Goal: Task Accomplishment & Management: Use online tool/utility

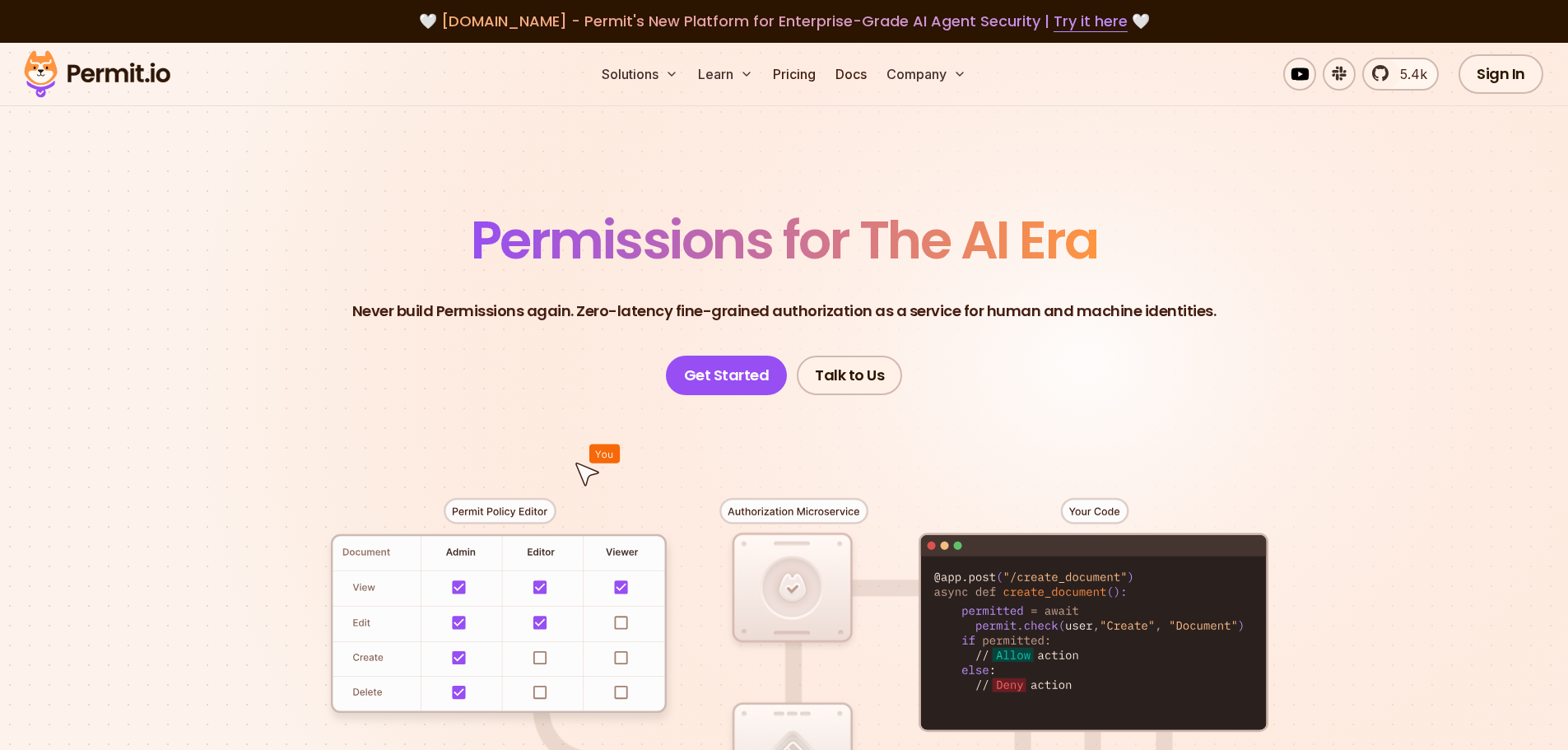
click at [43, 66] on img at bounding box center [97, 74] width 161 height 56
click at [713, 374] on link "Get Started" at bounding box center [727, 375] width 122 height 39
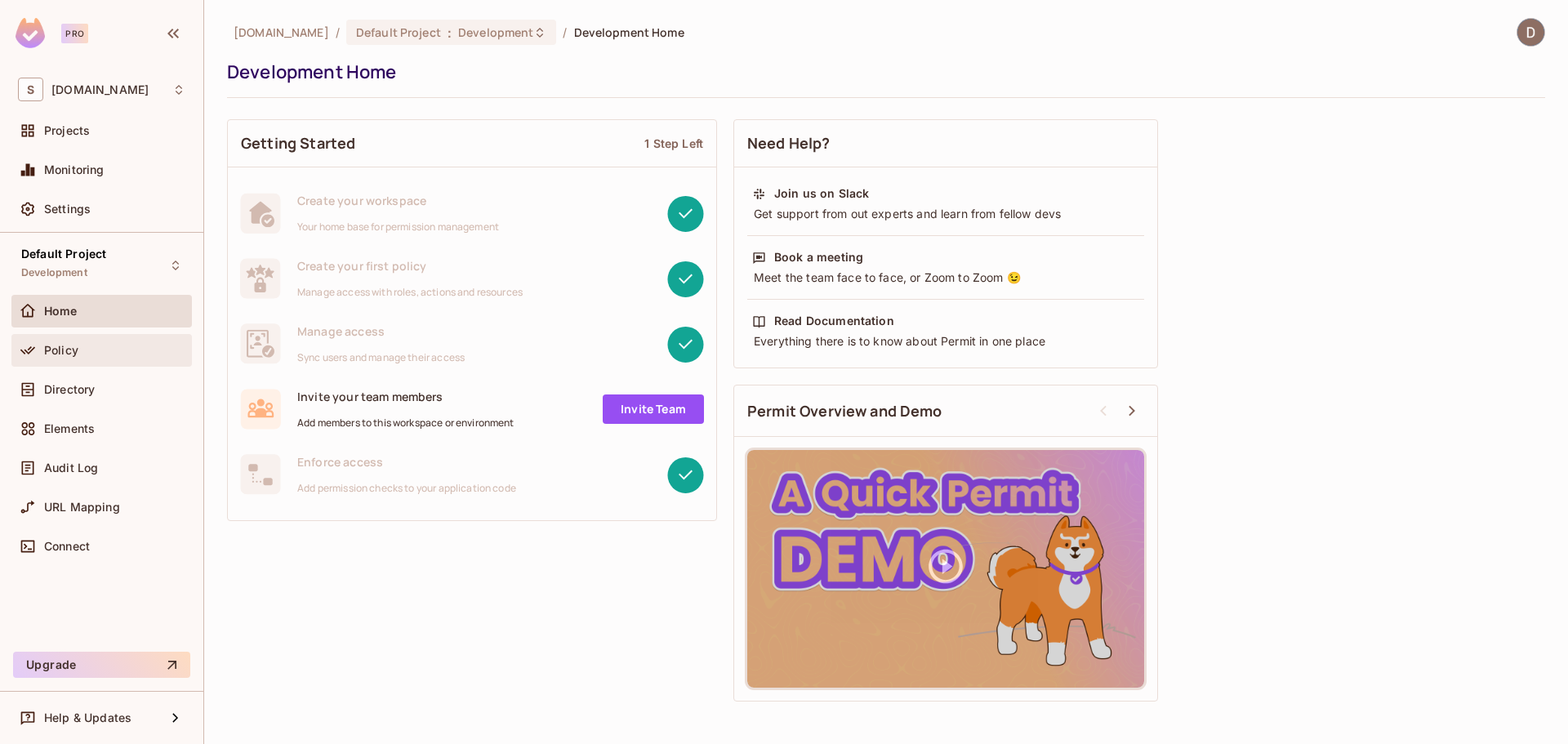
click at [88, 354] on div "Policy" at bounding box center [115, 351] width 142 height 13
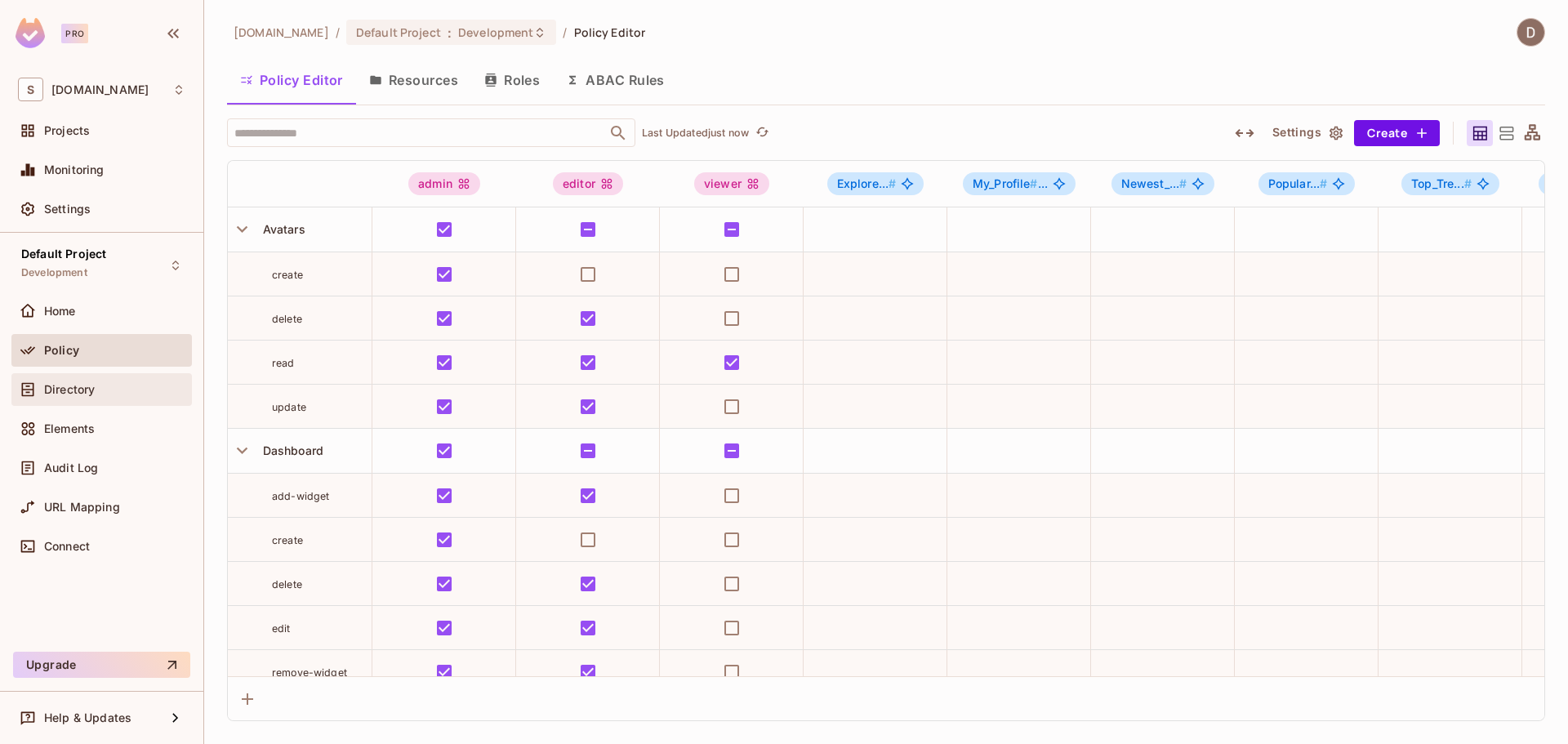
click at [94, 387] on span "Directory" at bounding box center [69, 390] width 51 height 13
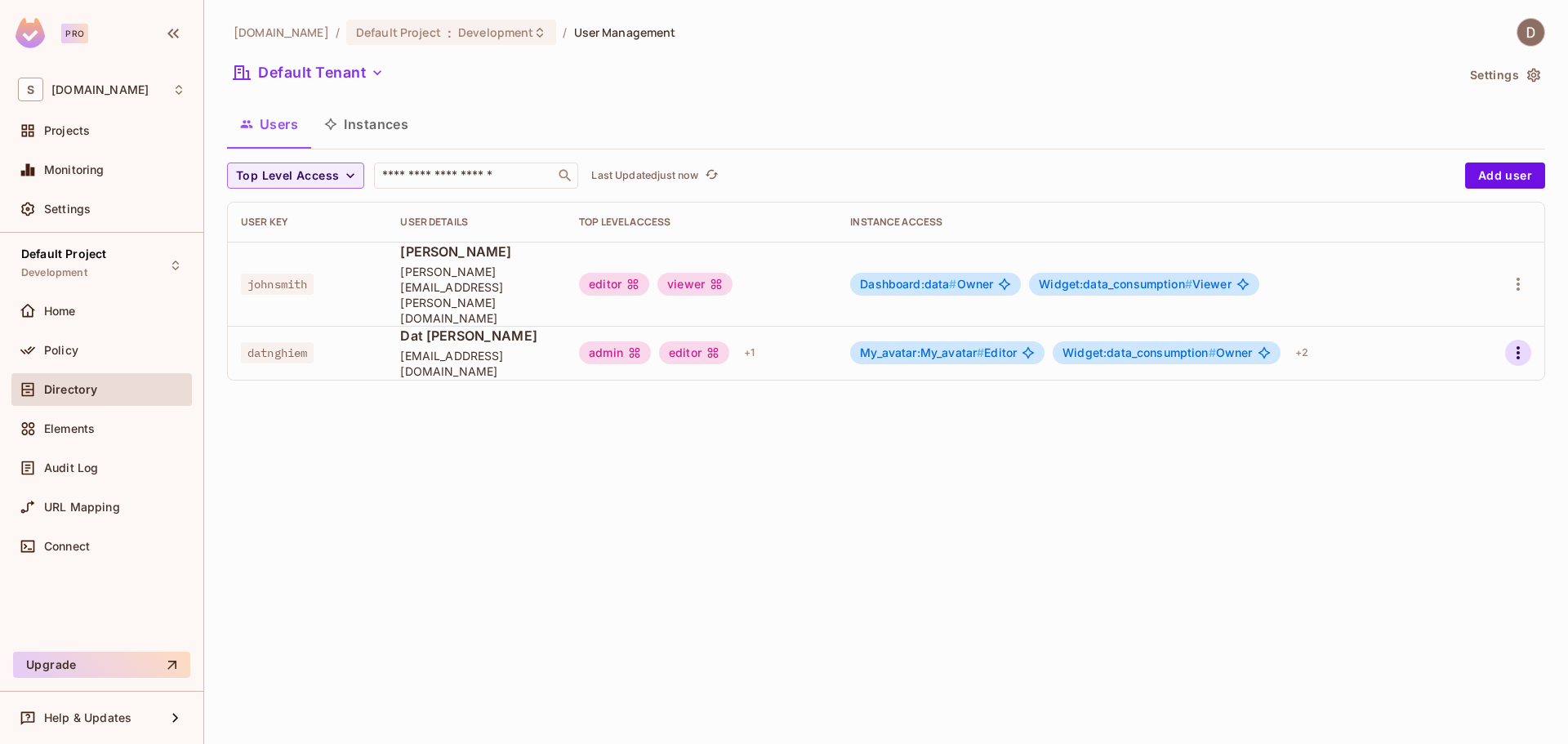
click at [1514, 343] on icon "button" at bounding box center [1517, 353] width 19 height 19
click at [1451, 357] on li "Edit" at bounding box center [1447, 360] width 144 height 36
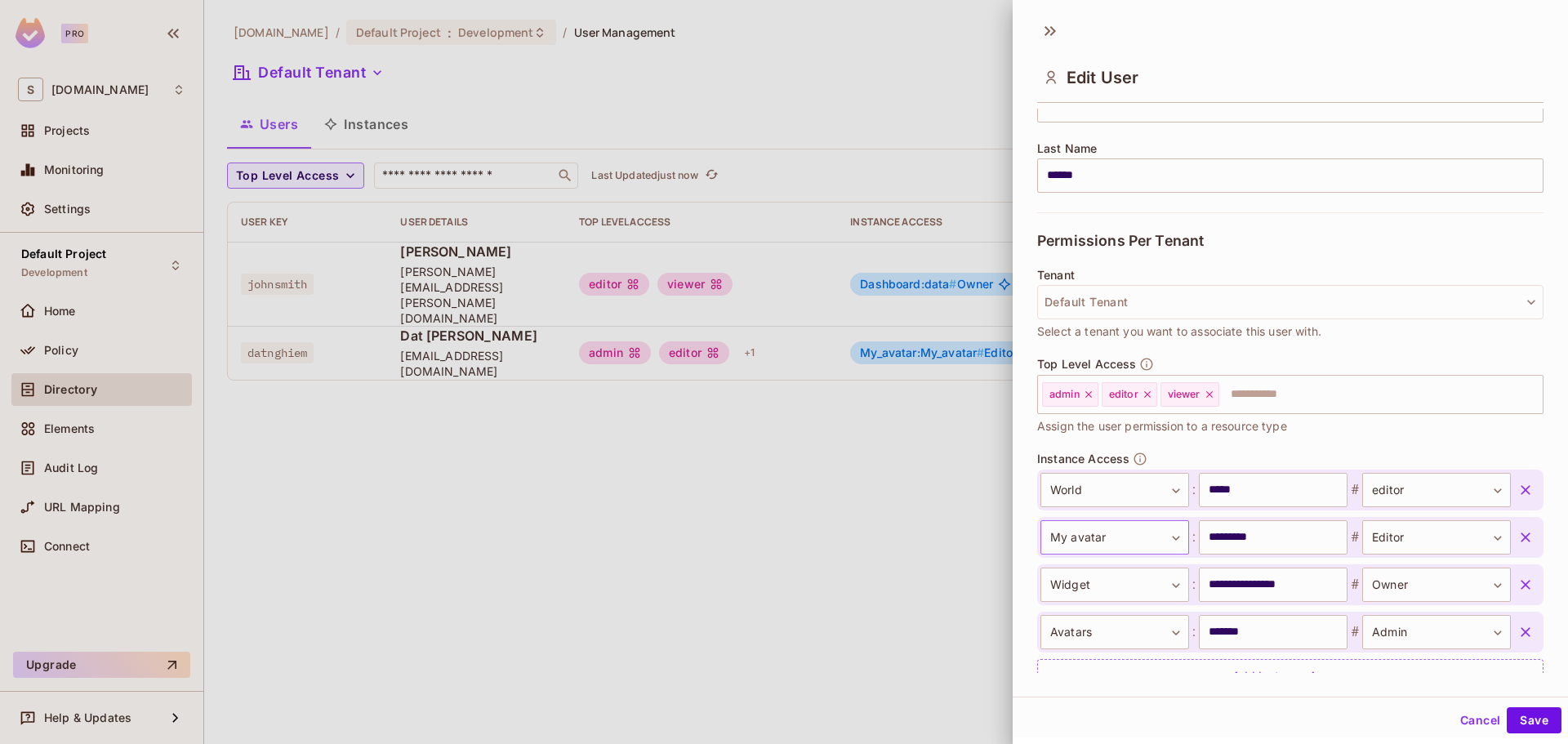
scroll to position [315, 0]
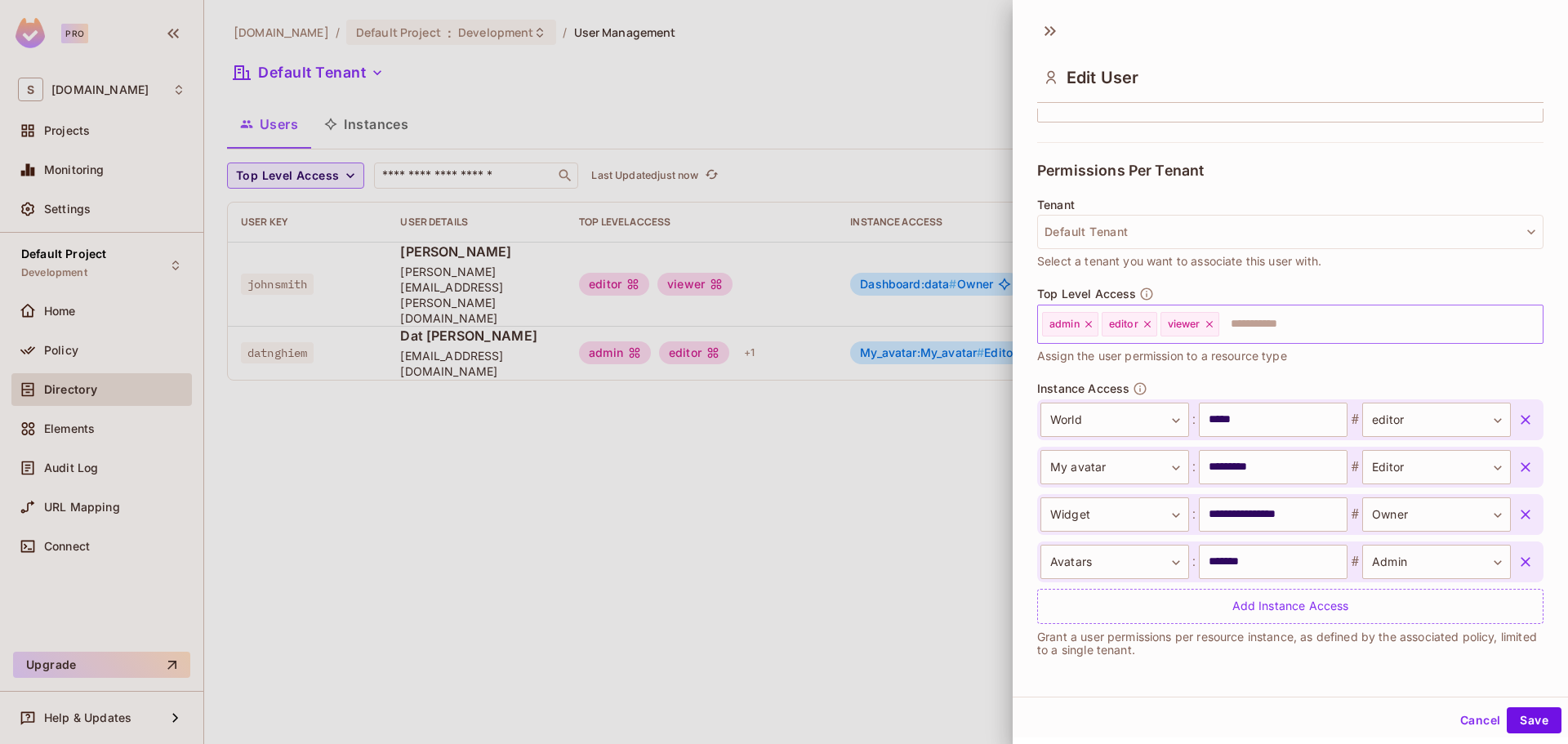
click at [1316, 314] on input "text" at bounding box center [1366, 324] width 290 height 32
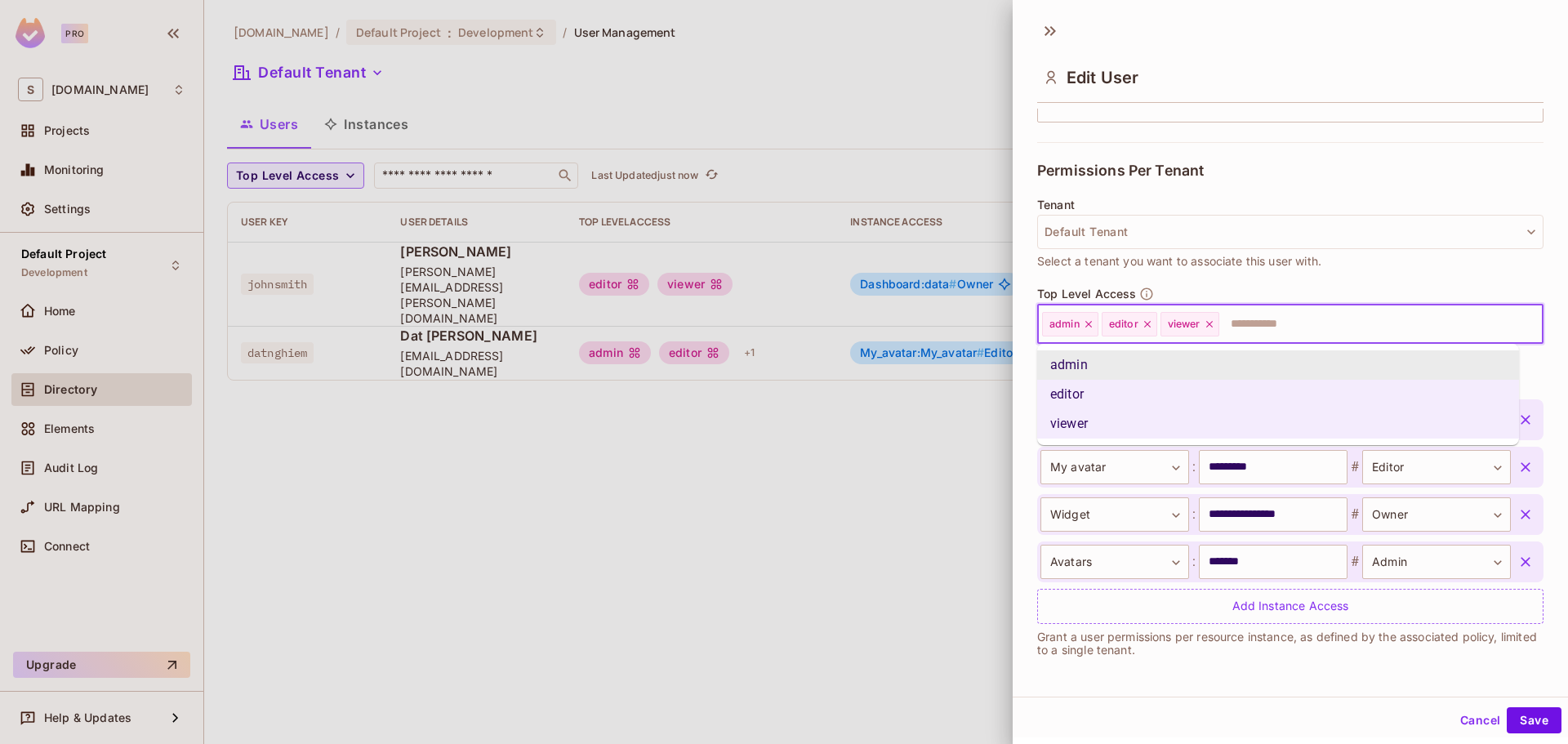
click at [1311, 330] on input "text" at bounding box center [1366, 324] width 290 height 32
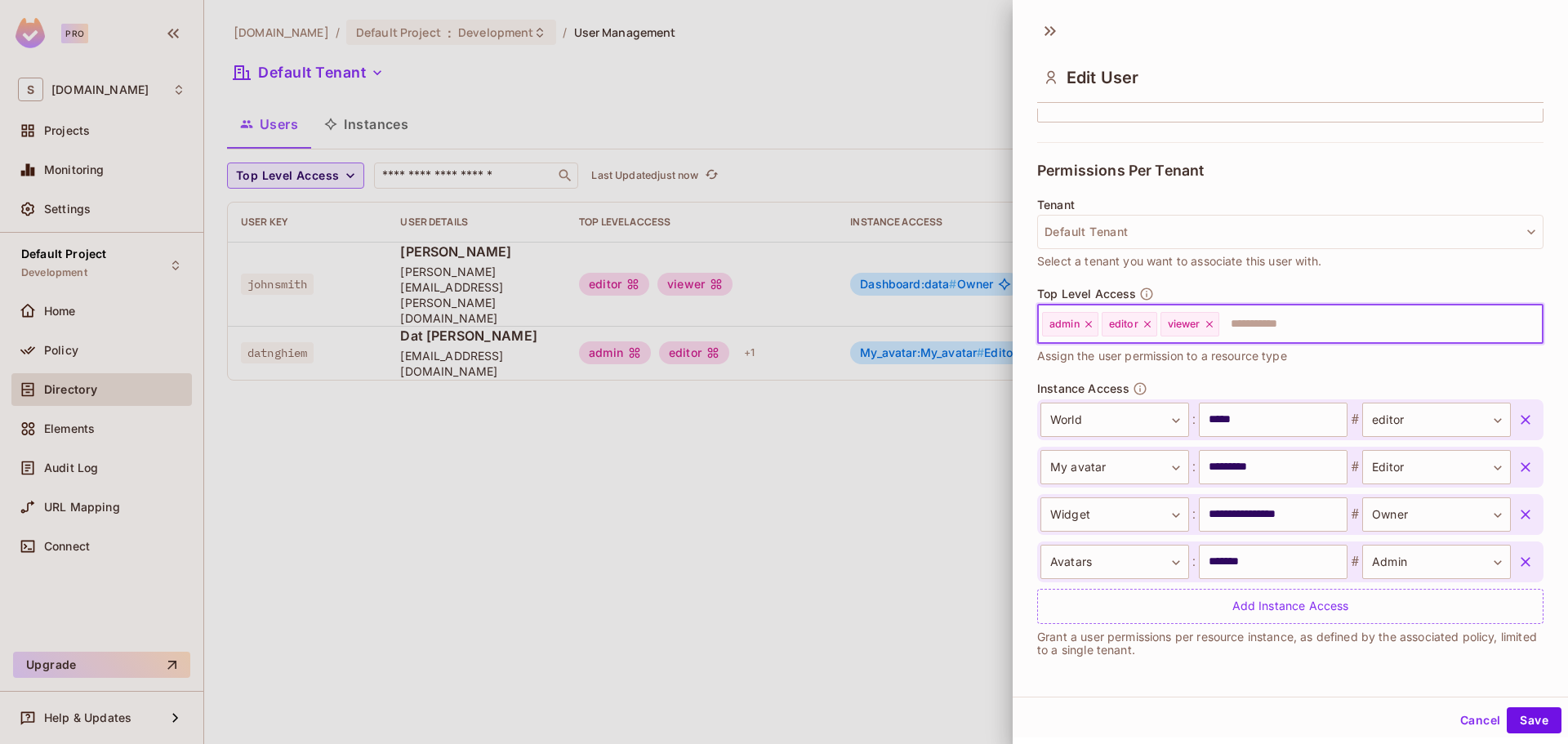
type input "*"
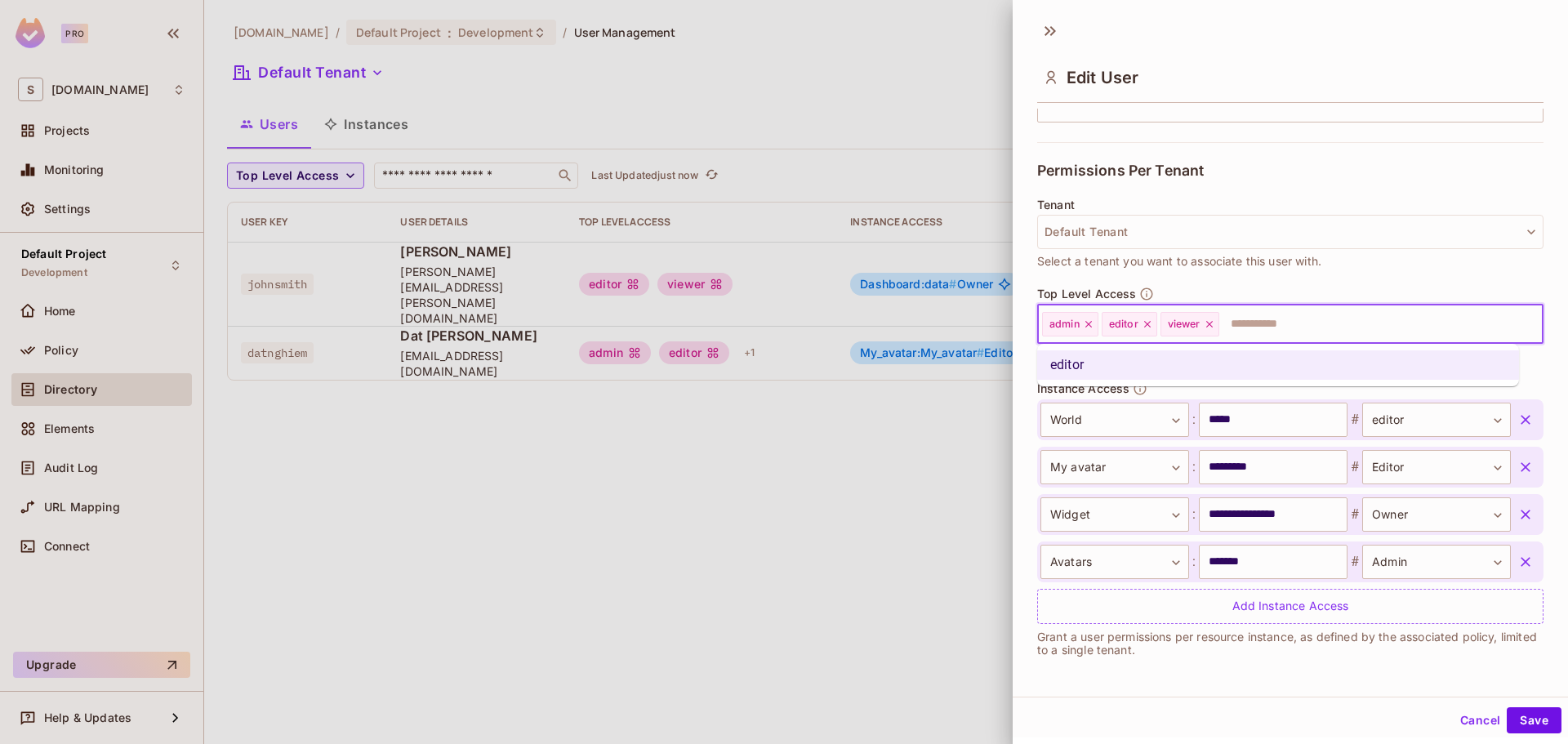
type input "*"
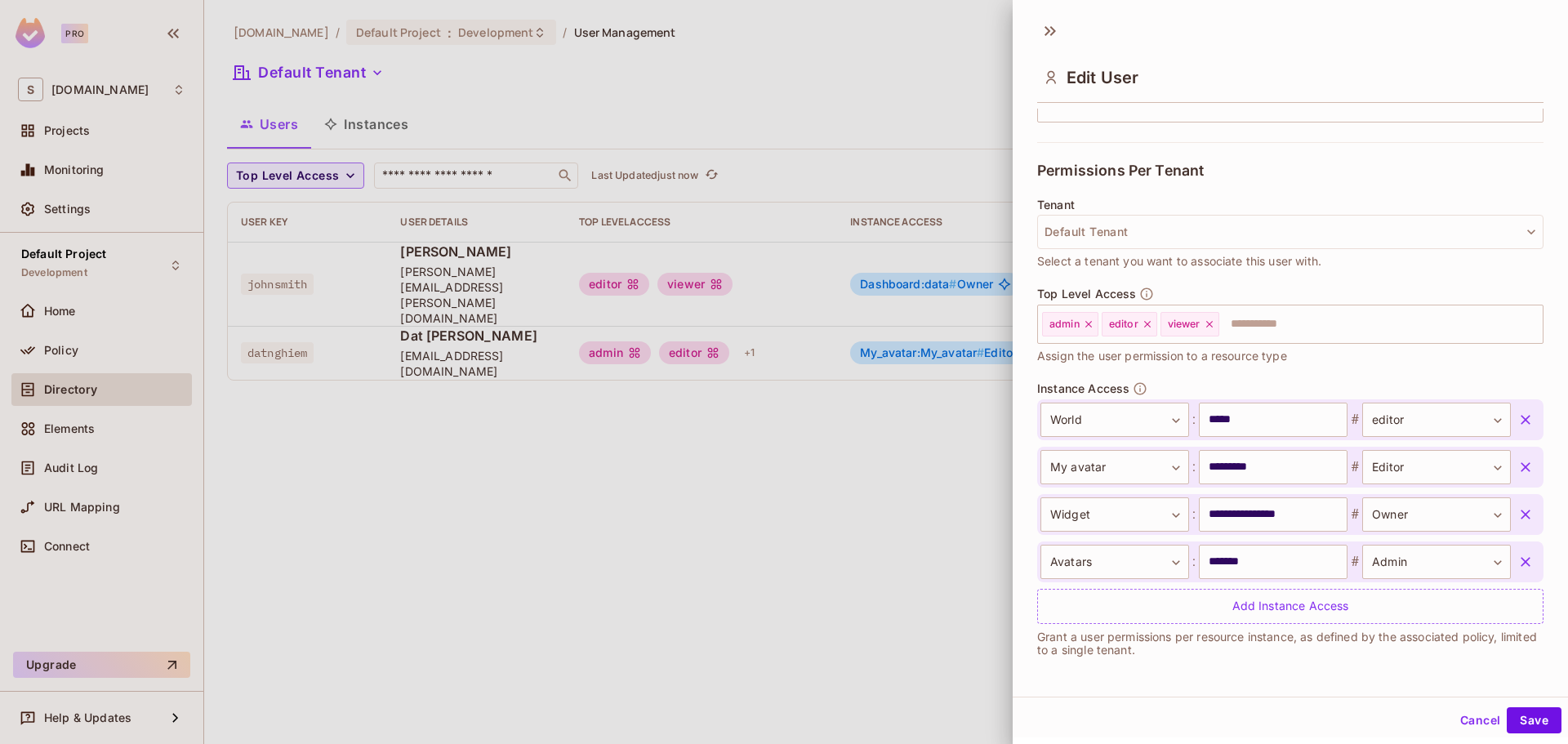
click at [702, 515] on div at bounding box center [784, 372] width 1568 height 744
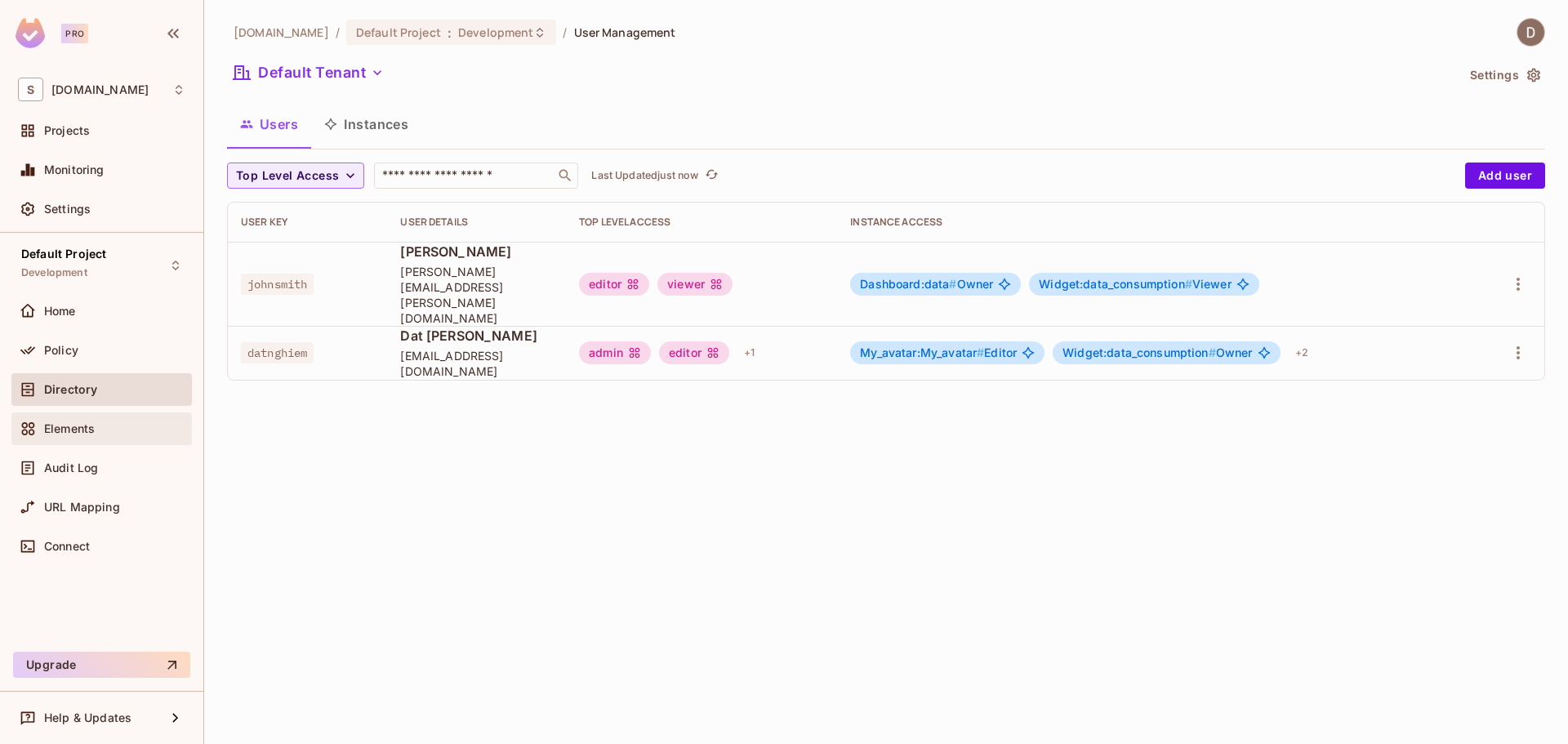
click at [32, 437] on span at bounding box center [27, 428] width 19 height 19
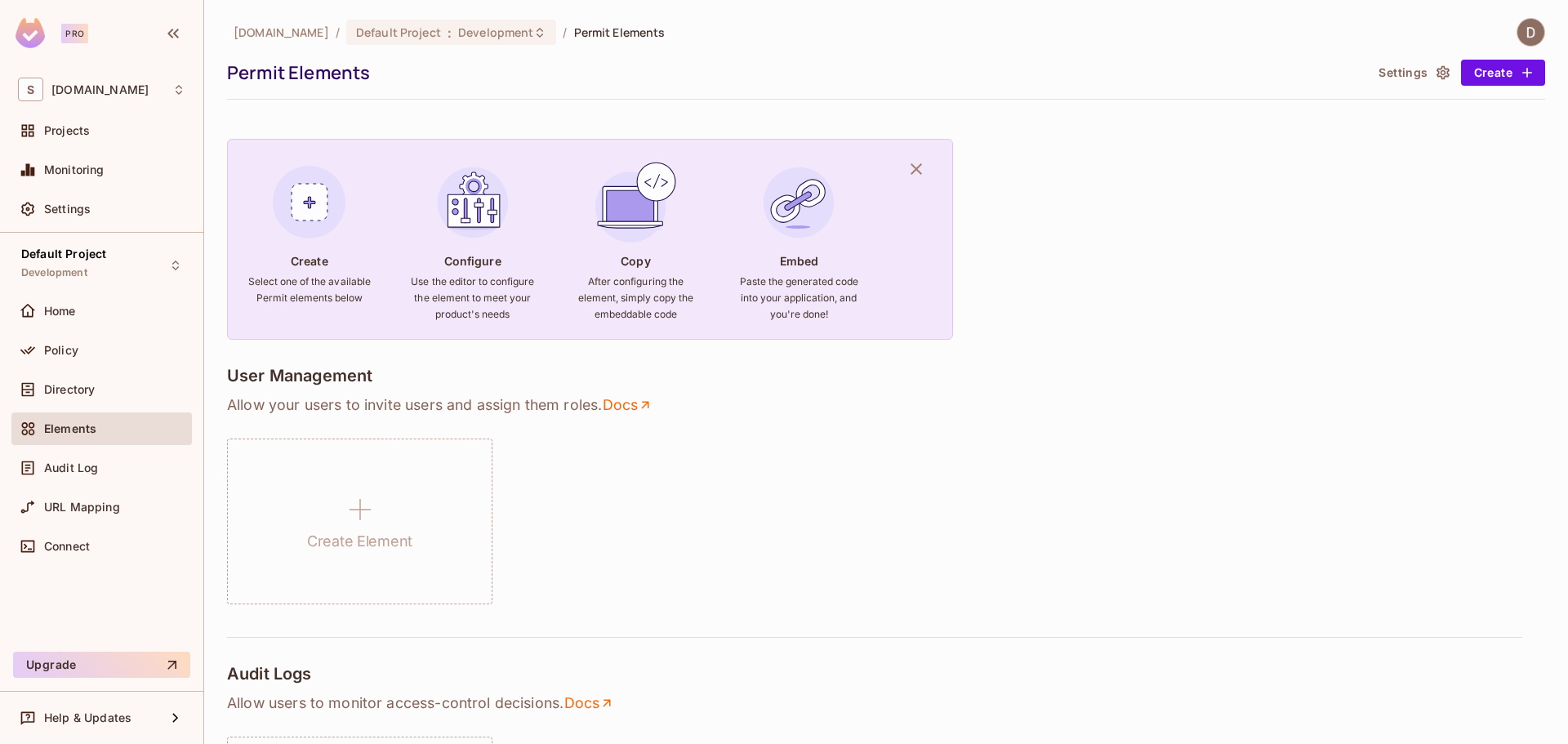
click at [313, 205] on img at bounding box center [309, 202] width 88 height 88
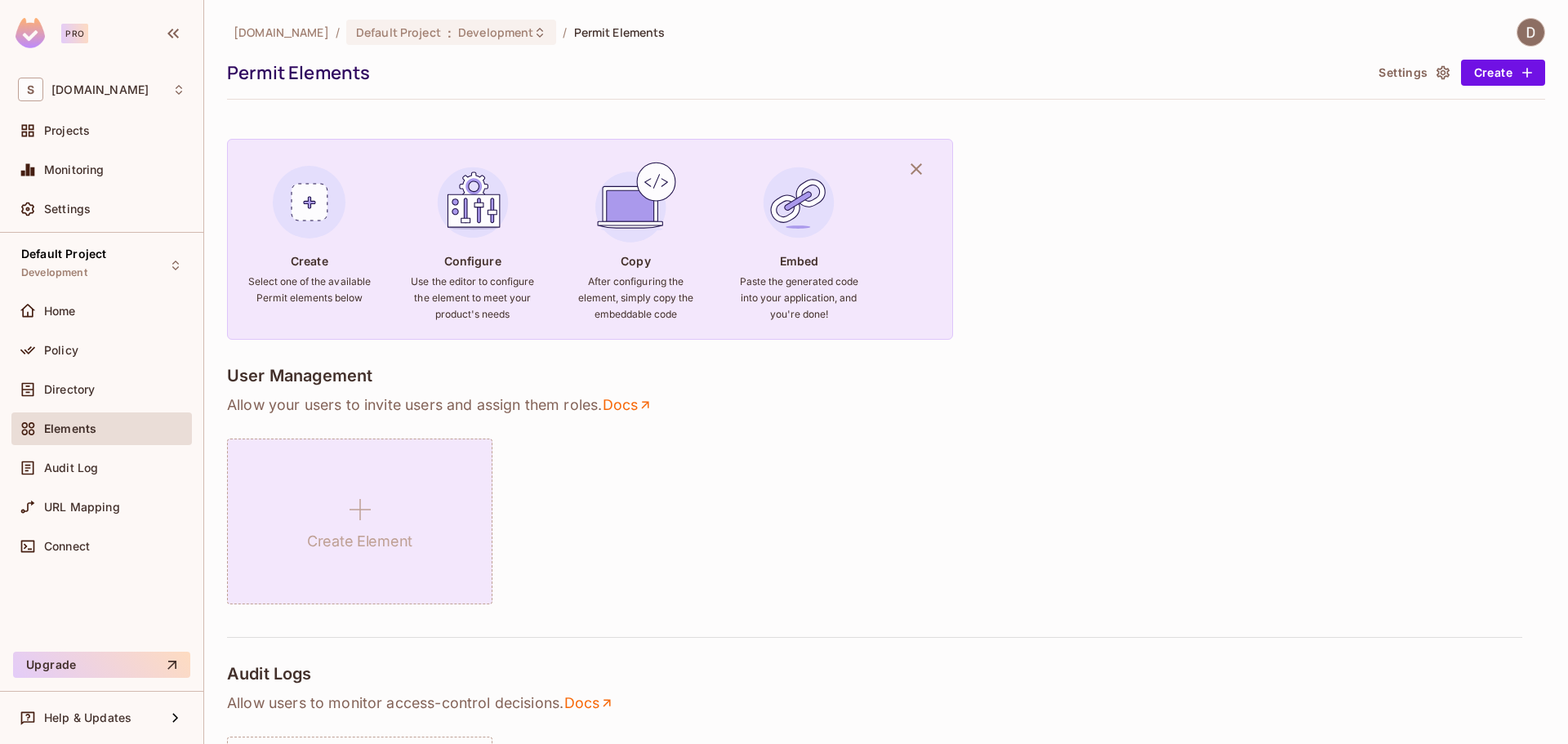
click at [372, 484] on div "Create Element" at bounding box center [359, 521] width 265 height 166
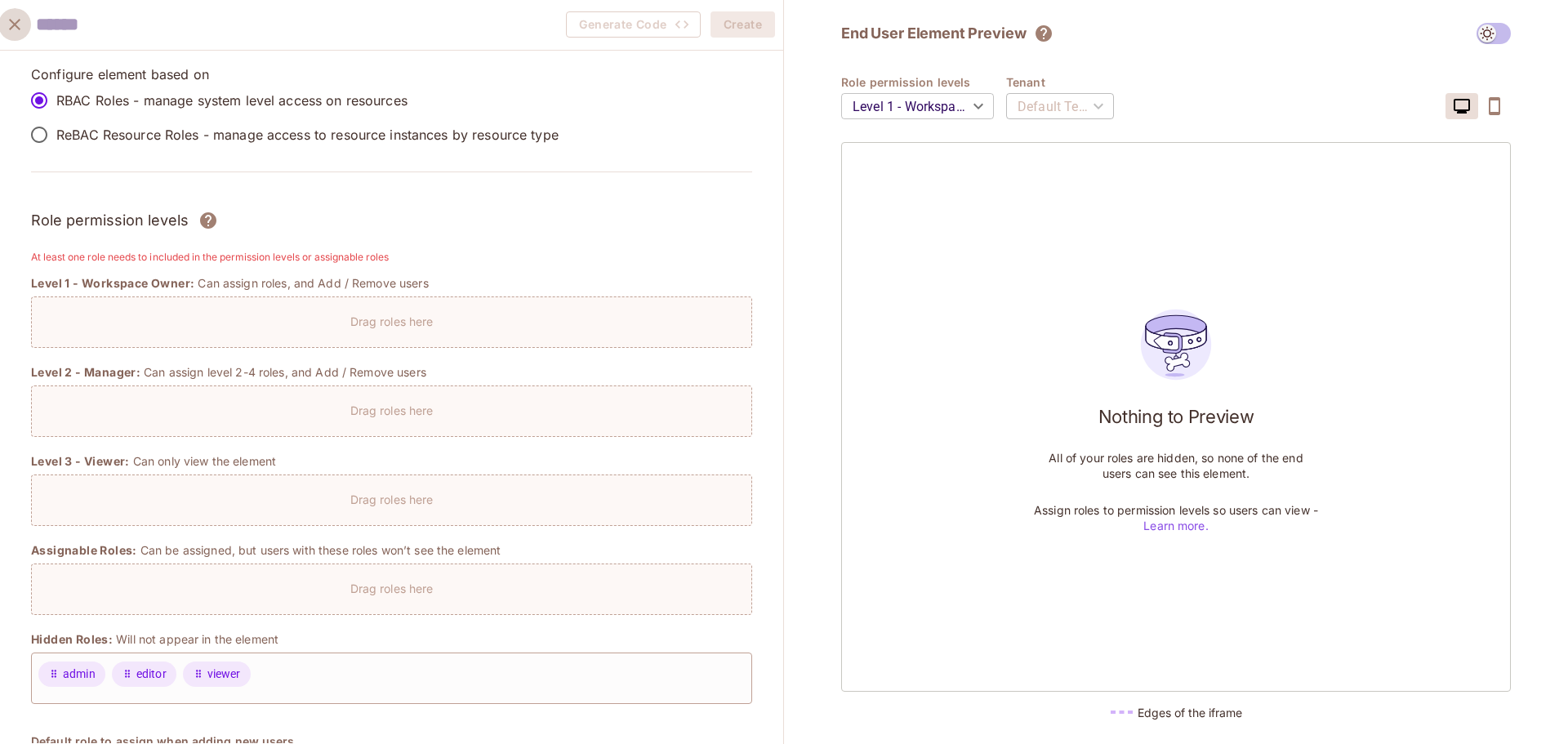
click at [20, 23] on icon "close" at bounding box center [14, 24] width 19 height 19
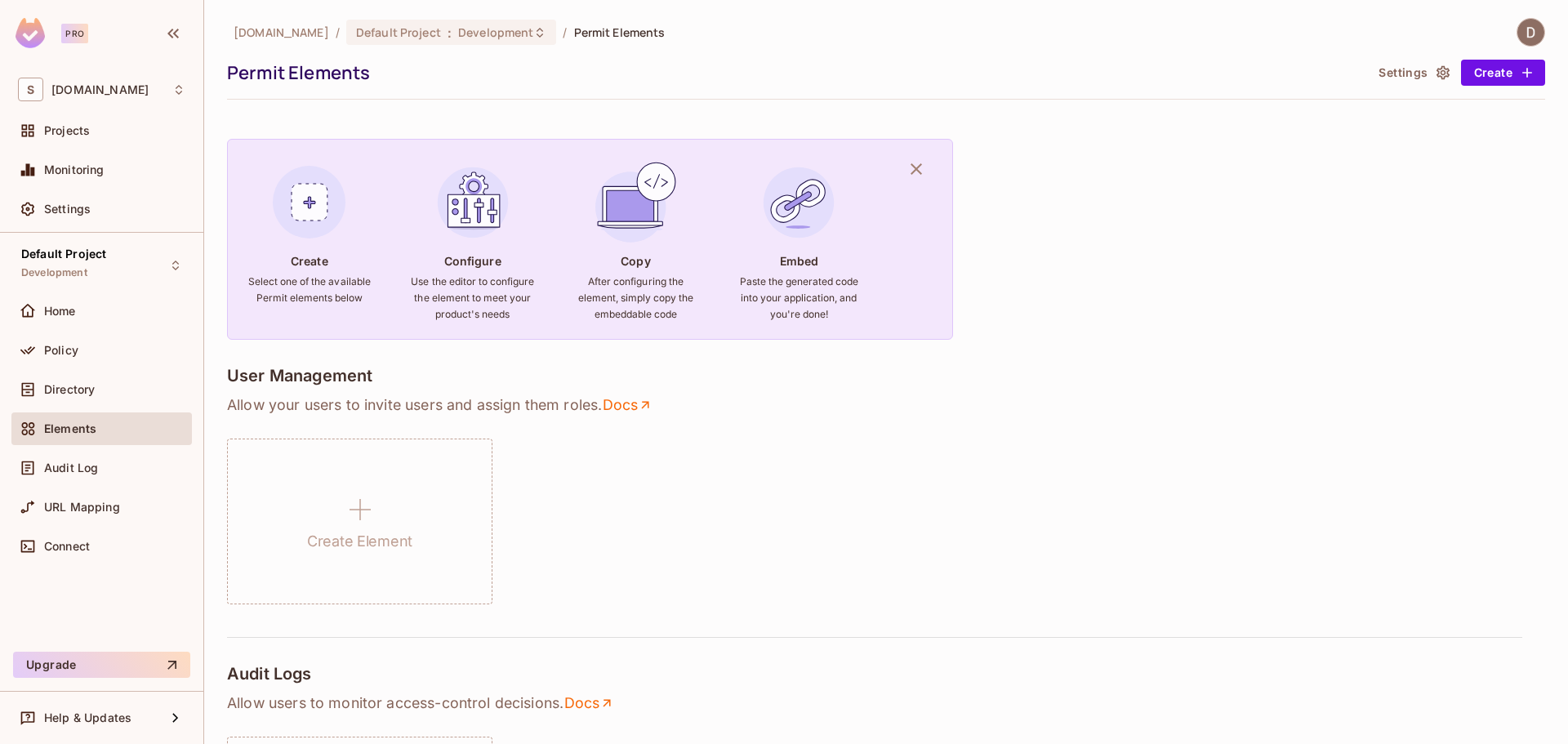
click at [113, 371] on div "Policy" at bounding box center [101, 353] width 180 height 39
click at [117, 353] on div "Policy" at bounding box center [115, 351] width 142 height 13
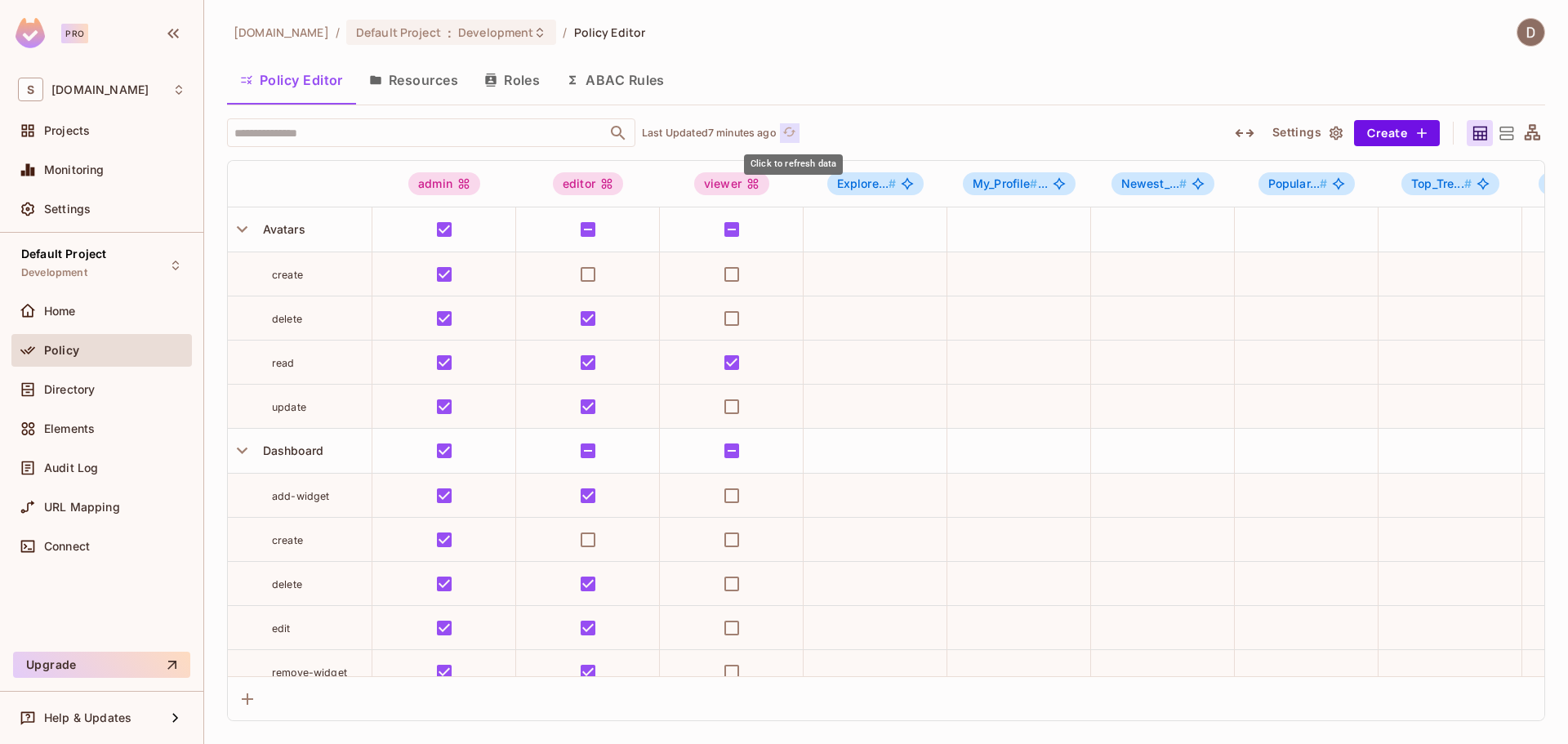
click at [785, 130] on button "Click to refresh data" at bounding box center [789, 132] width 19 height 19
click at [74, 324] on div "Home" at bounding box center [101, 311] width 180 height 32
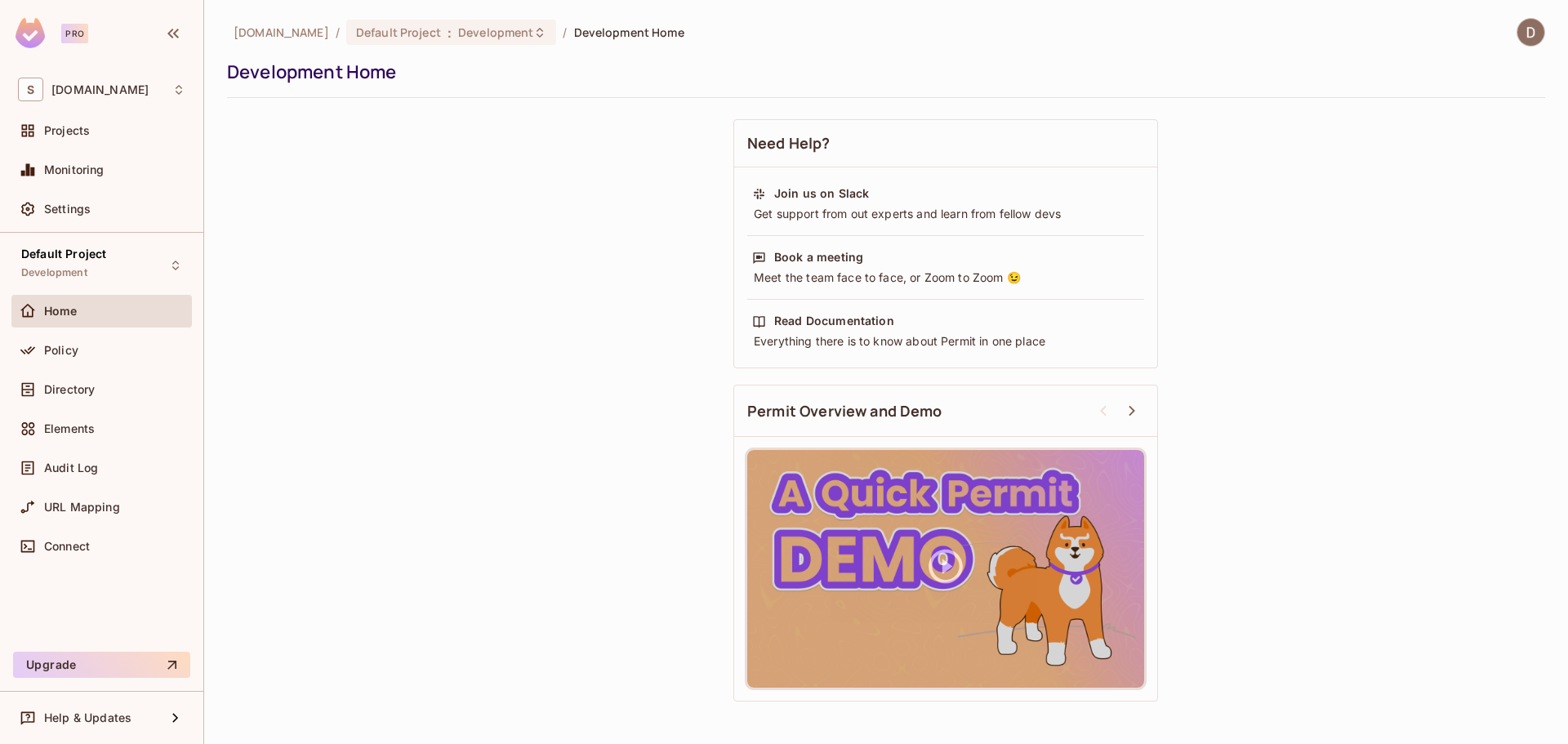
click at [72, 330] on div "Home" at bounding box center [101, 315] width 180 height 39
click at [67, 335] on div "Policy" at bounding box center [101, 350] width 180 height 32
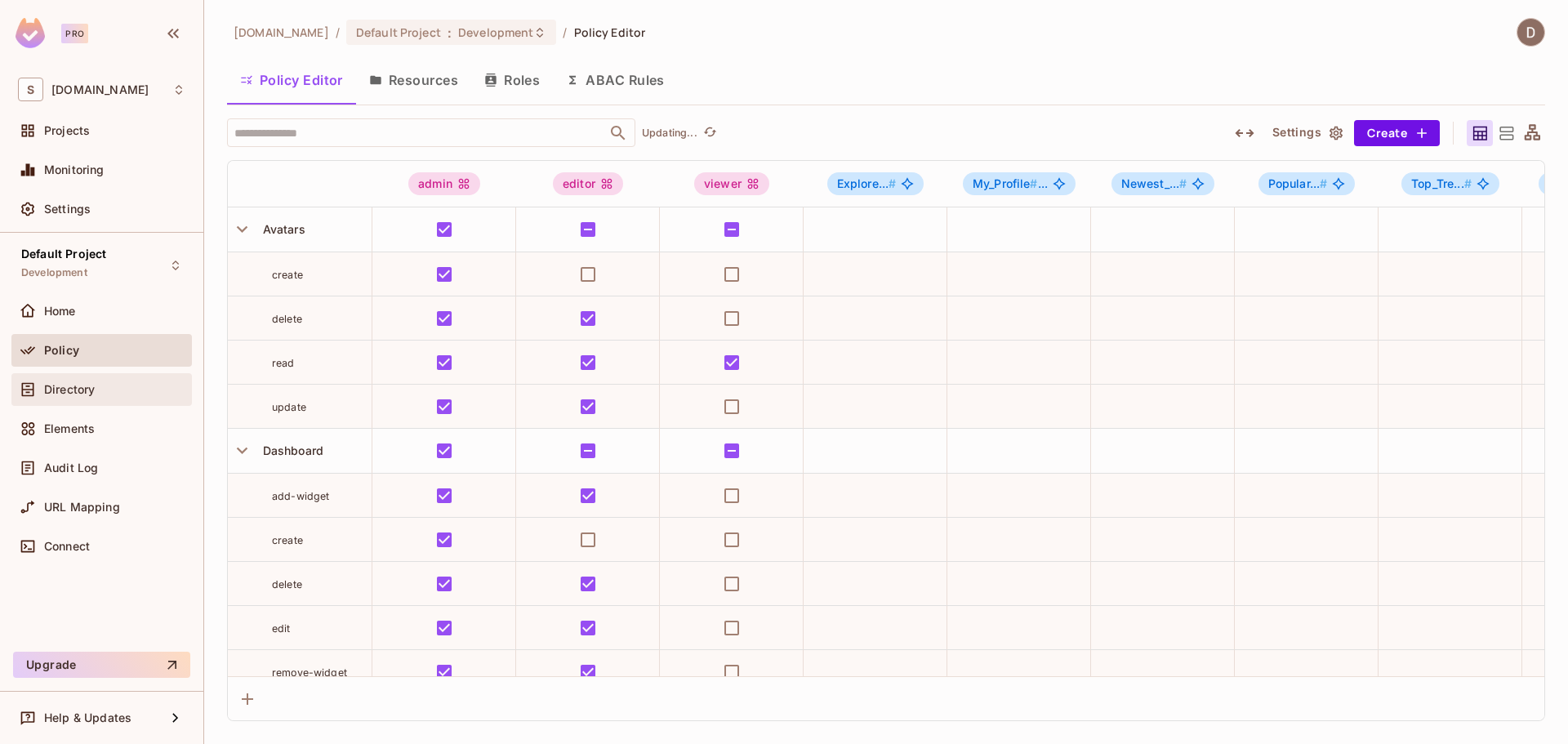
click at [124, 393] on div "Directory" at bounding box center [115, 390] width 142 height 13
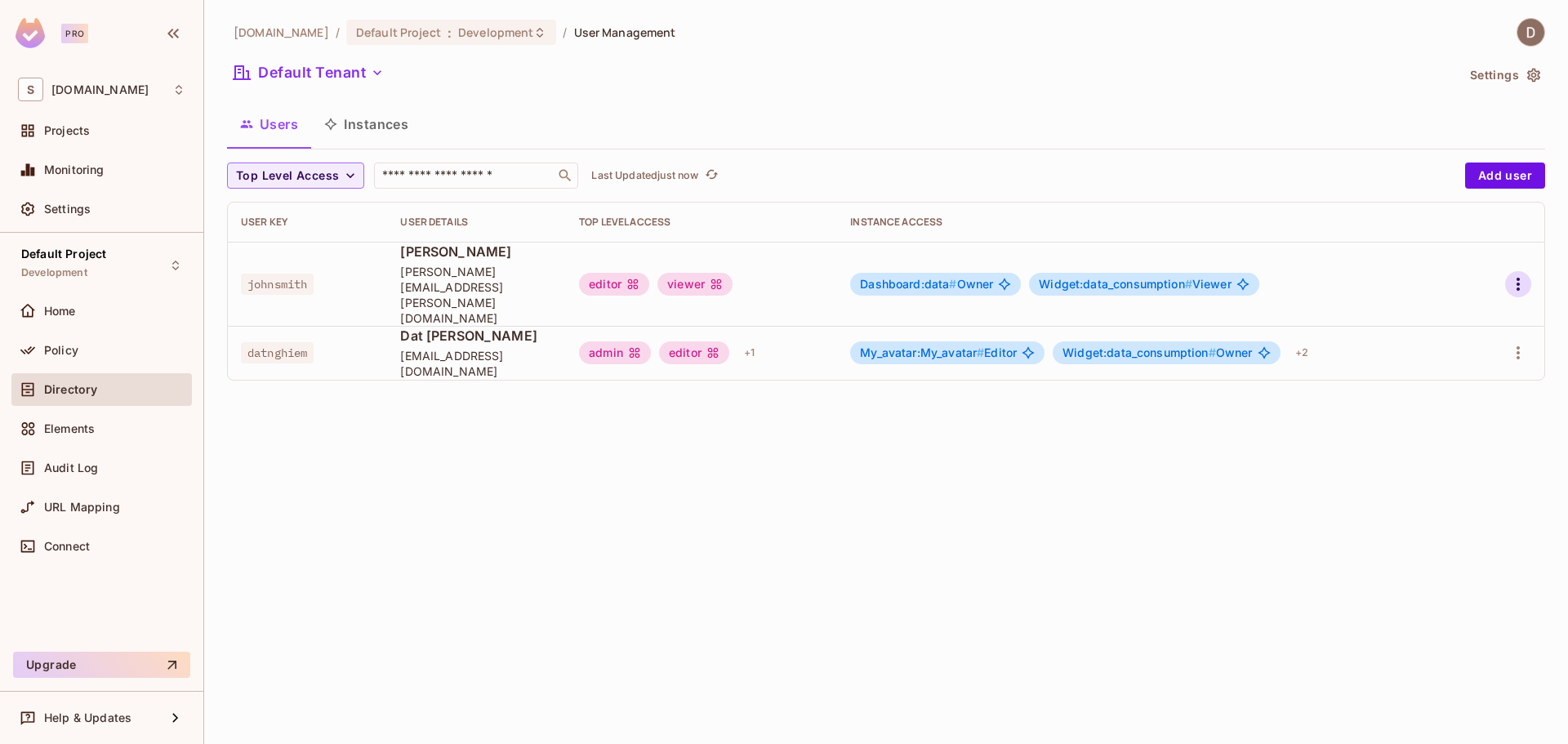
click at [1516, 281] on button "button" at bounding box center [1518, 284] width 26 height 26
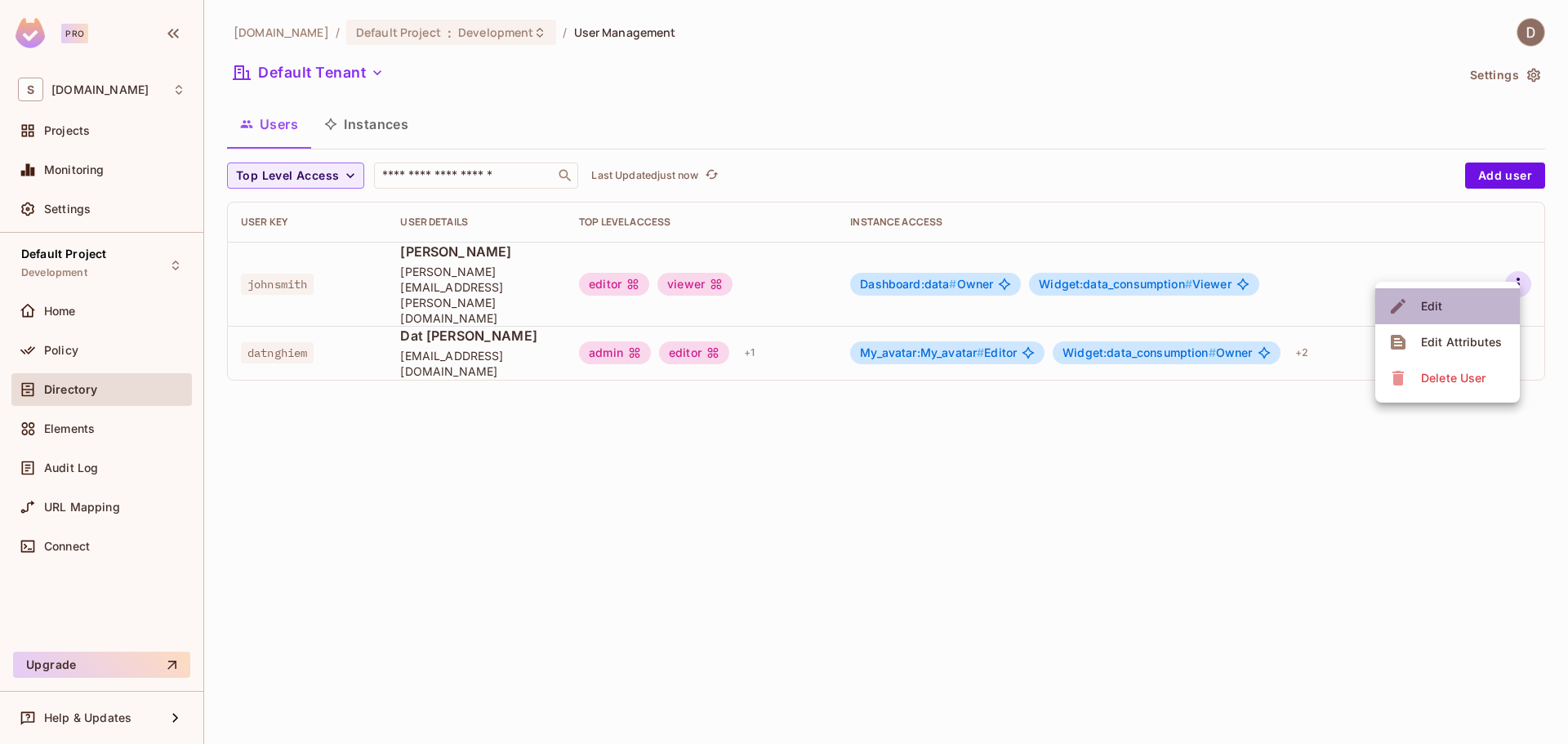
click at [1470, 310] on li "Edit" at bounding box center [1447, 306] width 144 height 36
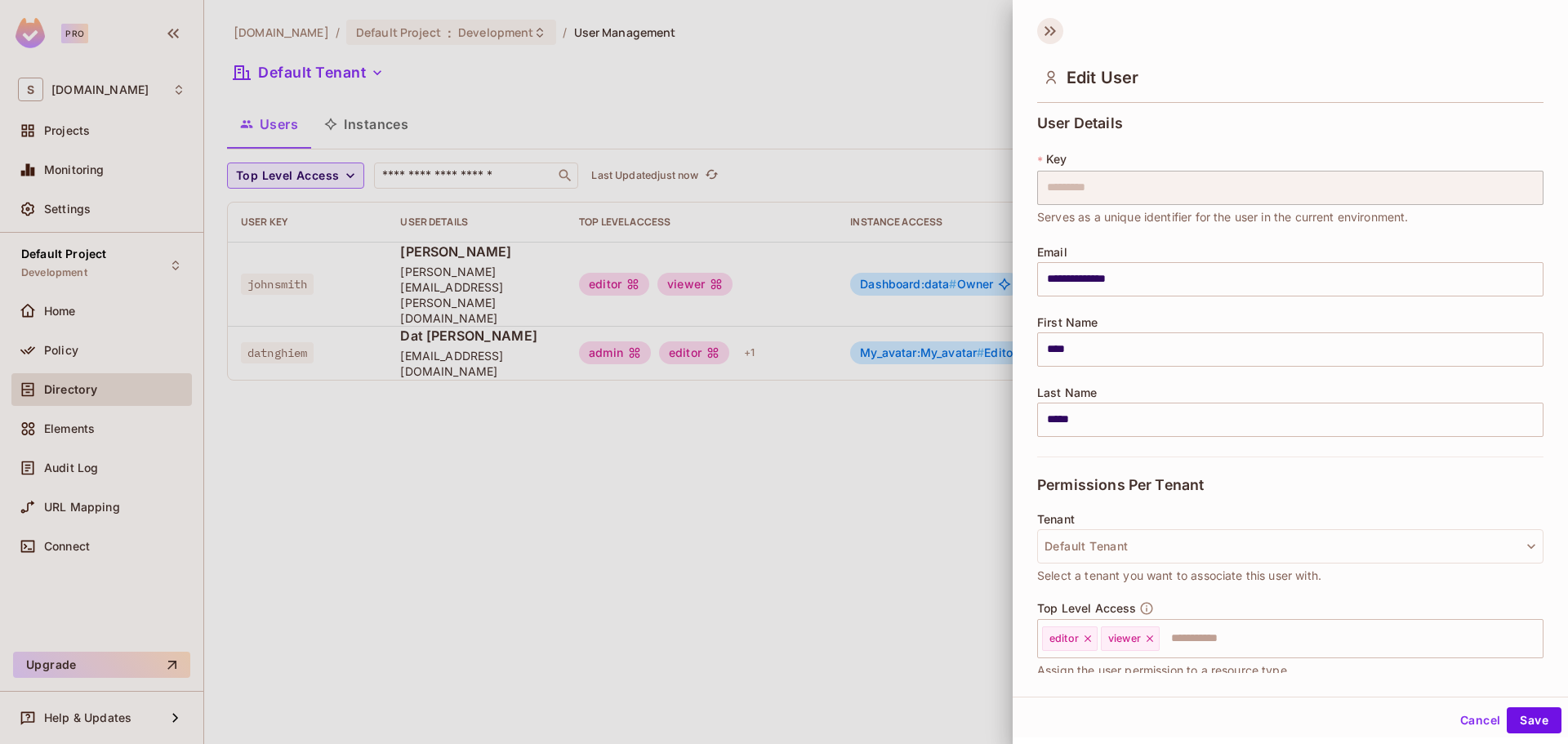
click at [1042, 29] on icon at bounding box center [1050, 31] width 26 height 26
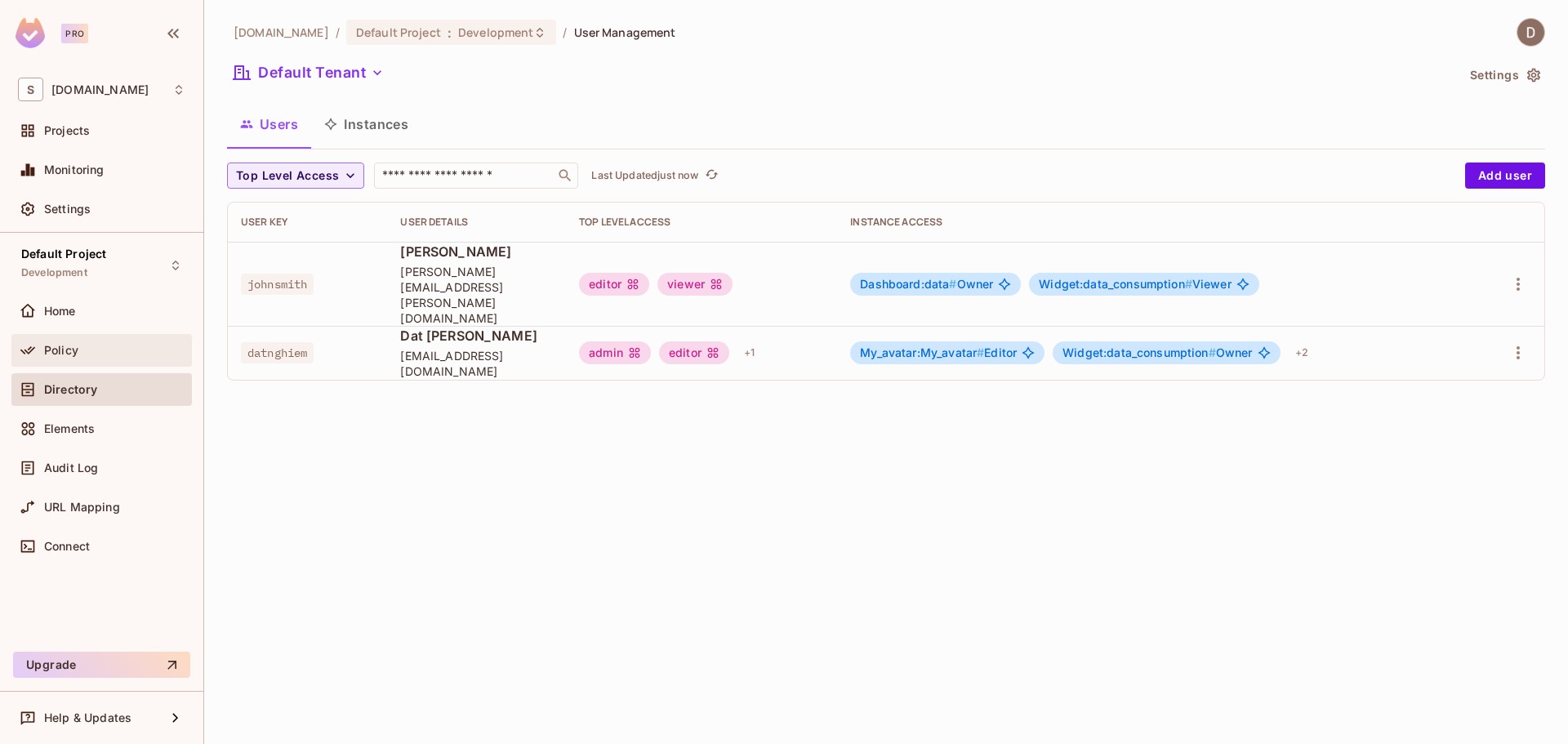
click at [80, 349] on div "Policy" at bounding box center [115, 351] width 142 height 13
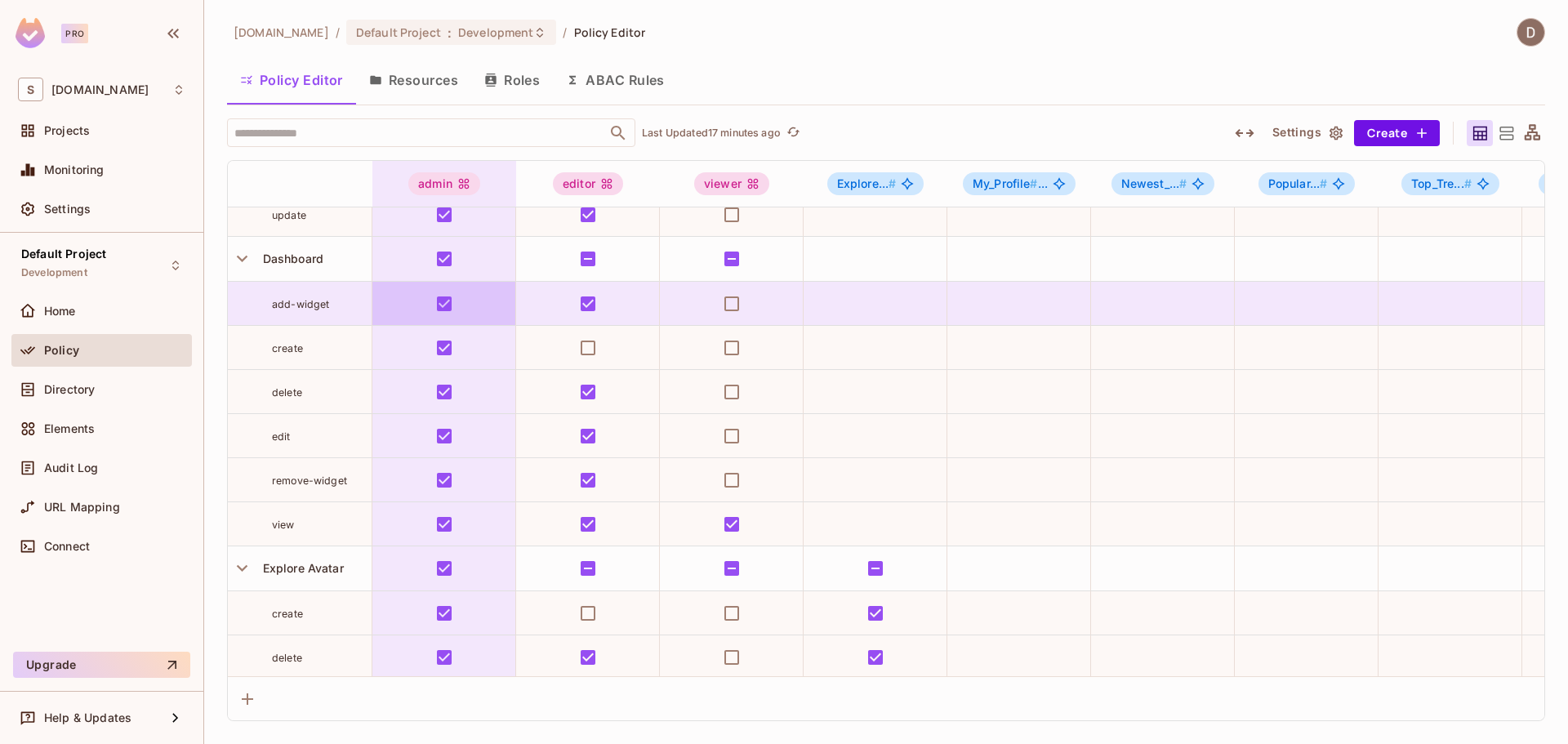
scroll to position [164, 0]
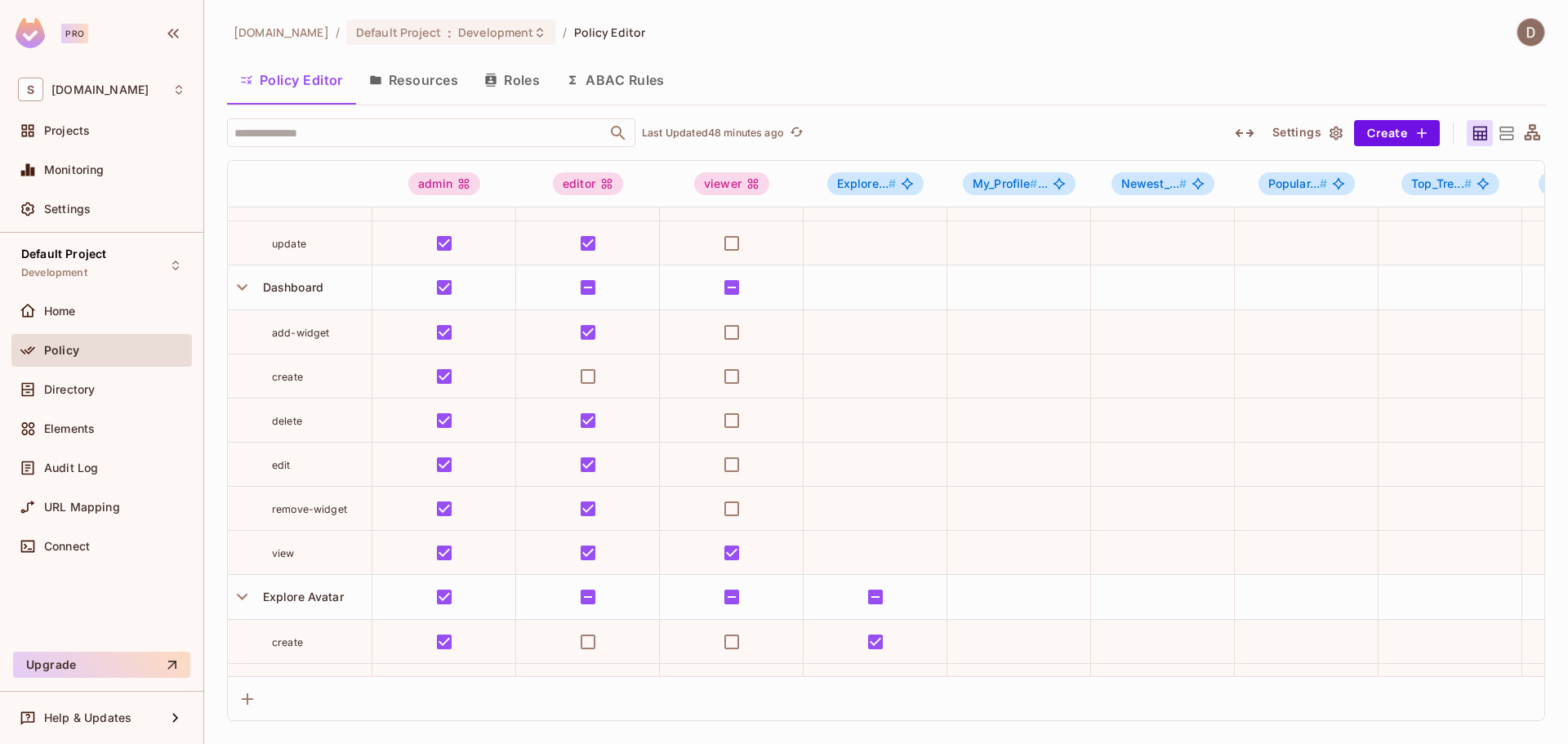
drag, startPoint x: 1212, startPoint y: 16, endPoint x: 1120, endPoint y: 0, distance: 93.4
click at [1198, 14] on div "[DOMAIN_NAME] / Default Project : Development / Policy Editor Policy Editor Res…" at bounding box center [886, 372] width 1364 height 744
click at [1540, 136] on icon at bounding box center [1532, 131] width 16 height 16
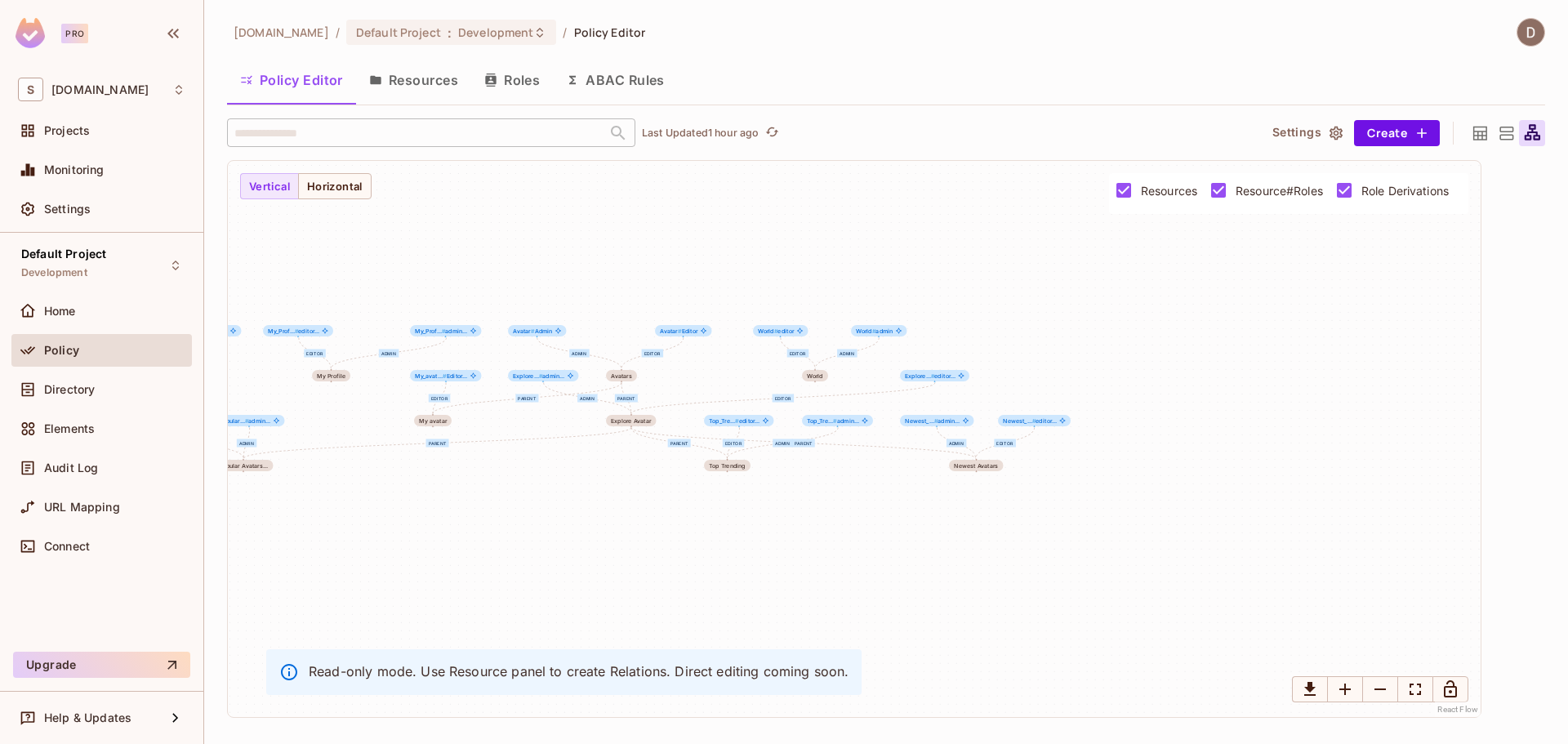
drag, startPoint x: 1022, startPoint y: 311, endPoint x: 647, endPoint y: 278, distance: 376.4
click at [636, 274] on div "Owner Editor Viewer parent editor admin parent Editor parent editor admin admin…" at bounding box center [854, 439] width 1253 height 556
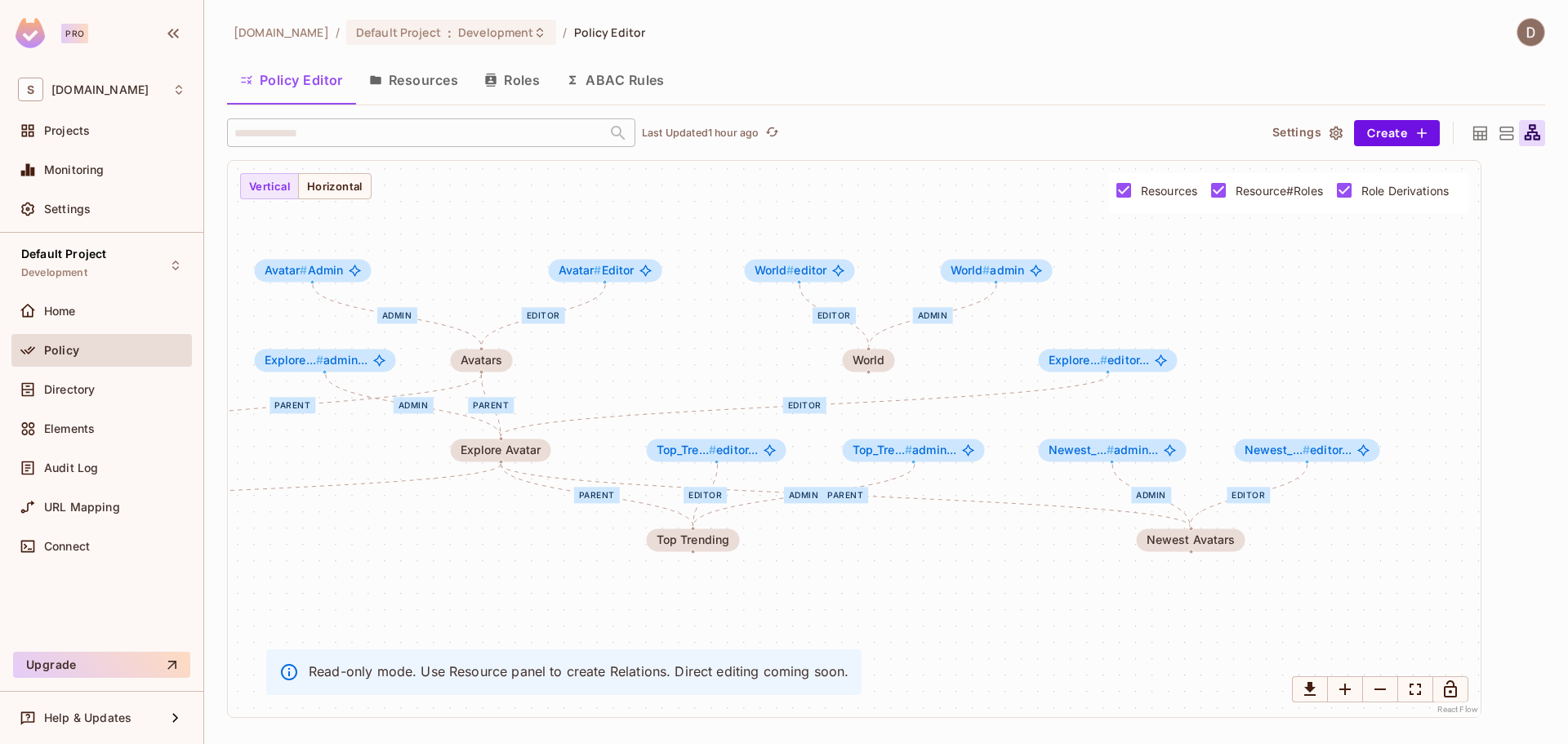
drag, startPoint x: 1026, startPoint y: 338, endPoint x: 1231, endPoint y: 237, distance: 228.5
click at [1231, 239] on div "Owner Editor Viewer parent editor admin parent Editor parent editor admin admin…" at bounding box center [854, 439] width 1253 height 556
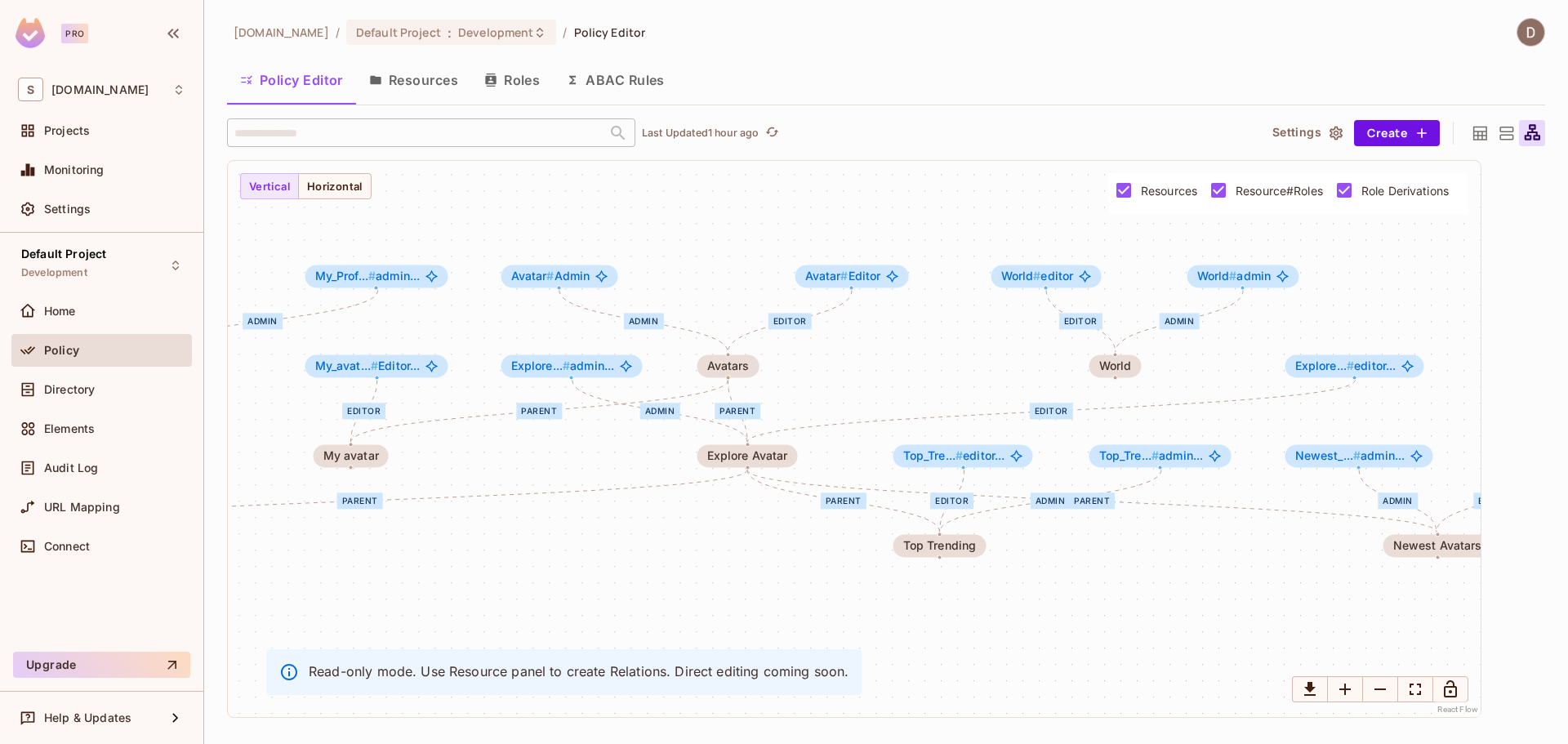
drag, startPoint x: 903, startPoint y: 293, endPoint x: 1033, endPoint y: 367, distance: 149.6
click at [1033, 367] on div "Owner Editor Viewer parent editor admin parent Editor parent editor admin admin…" at bounding box center [854, 439] width 1253 height 556
click at [1479, 129] on icon at bounding box center [1480, 133] width 20 height 20
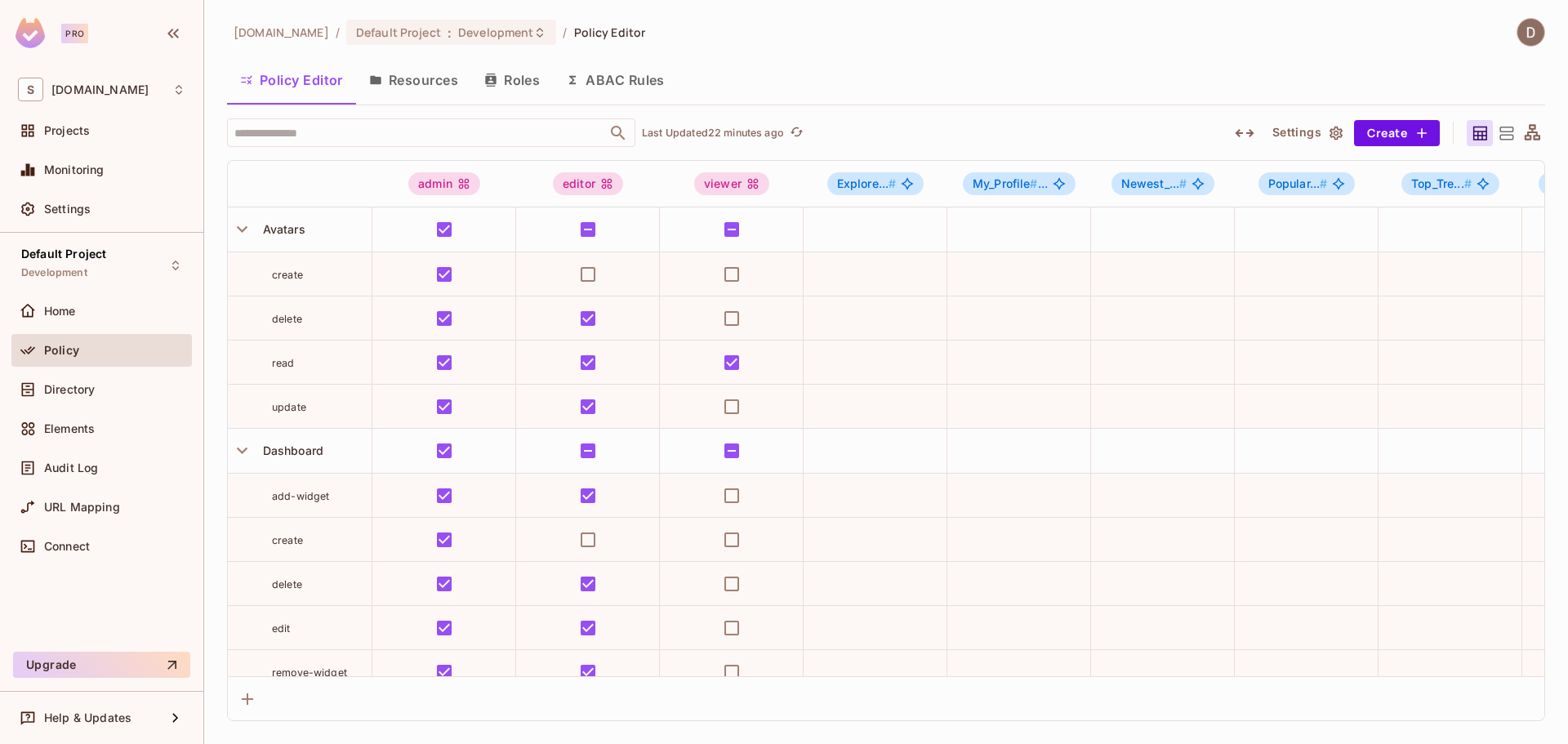
click at [836, 43] on div "[DOMAIN_NAME] / Default Project : Development / Policy Editor" at bounding box center [885, 31] width 1318 height 29
